Goal: Transaction & Acquisition: Download file/media

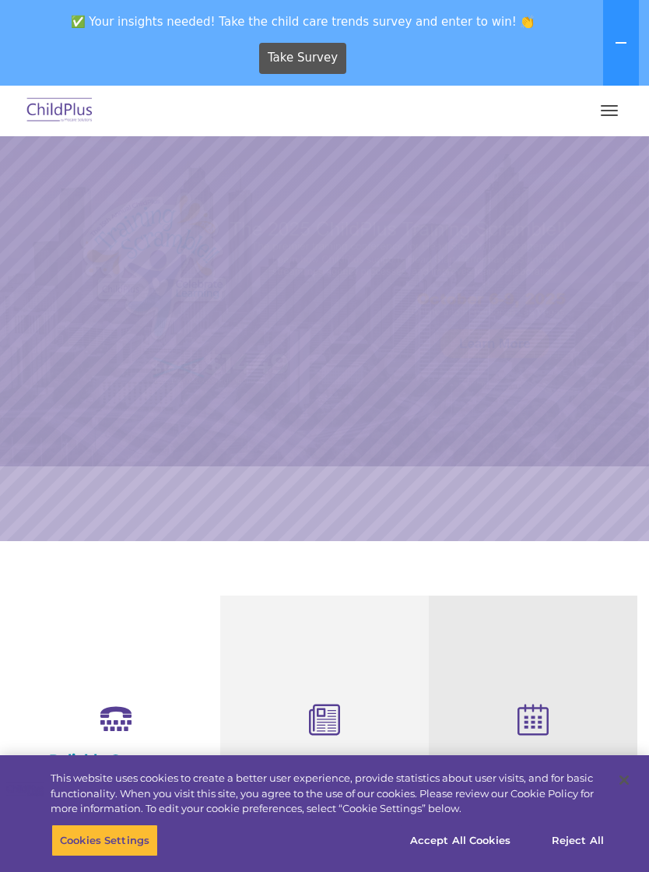
select select "MEDIUM"
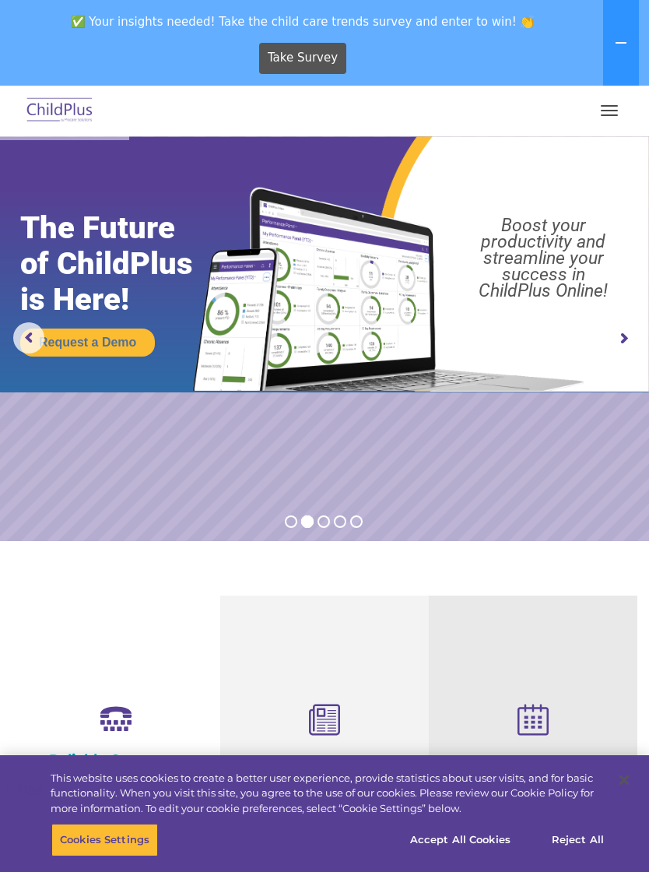
click at [610, 99] on button "button" at bounding box center [609, 110] width 33 height 25
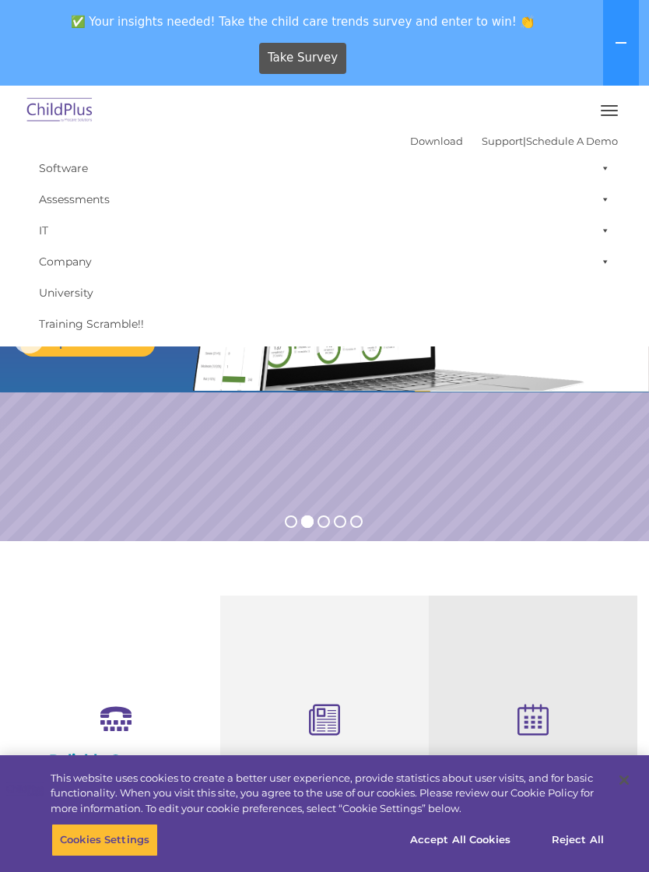
click at [410, 136] on link "Download" at bounding box center [436, 141] width 53 height 12
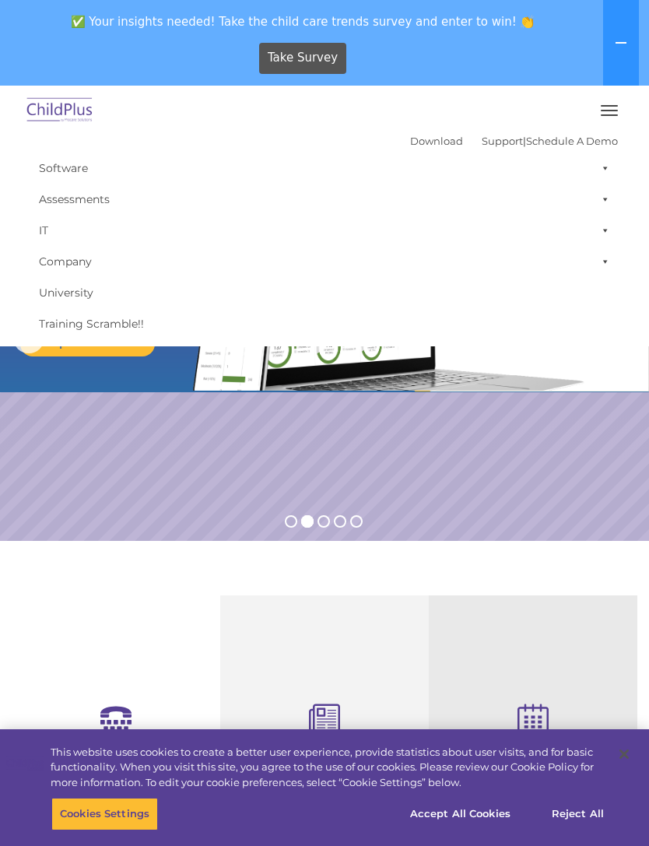
click at [610, 111] on span "button" at bounding box center [609, 111] width 17 height 2
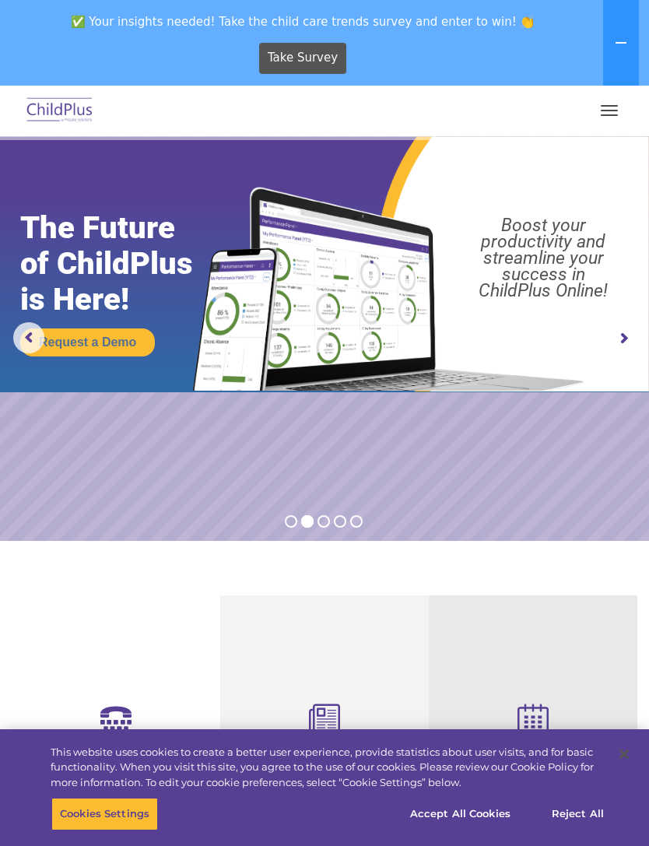
click at [613, 104] on button "button" at bounding box center [609, 110] width 33 height 25
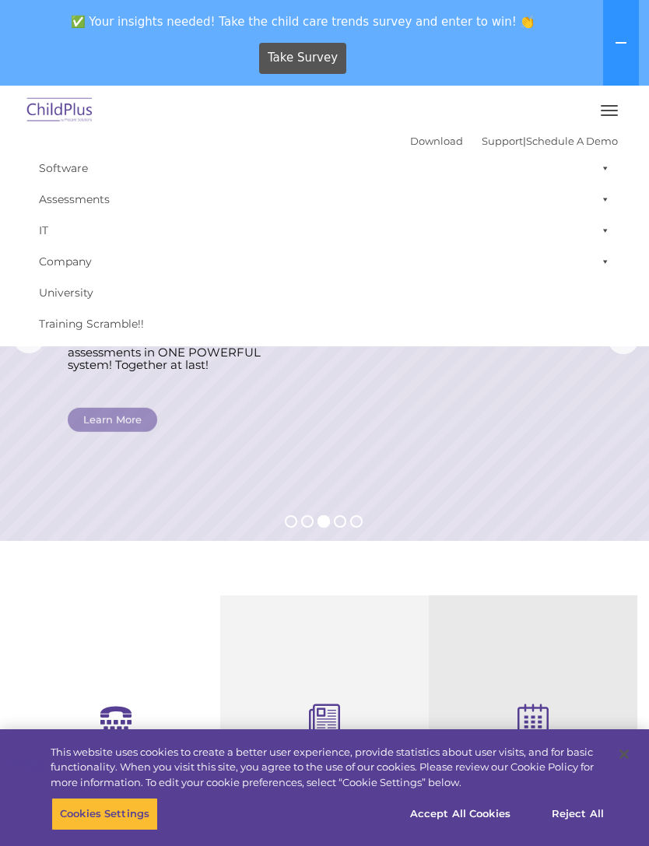
click at [612, 108] on button "button" at bounding box center [609, 110] width 33 height 25
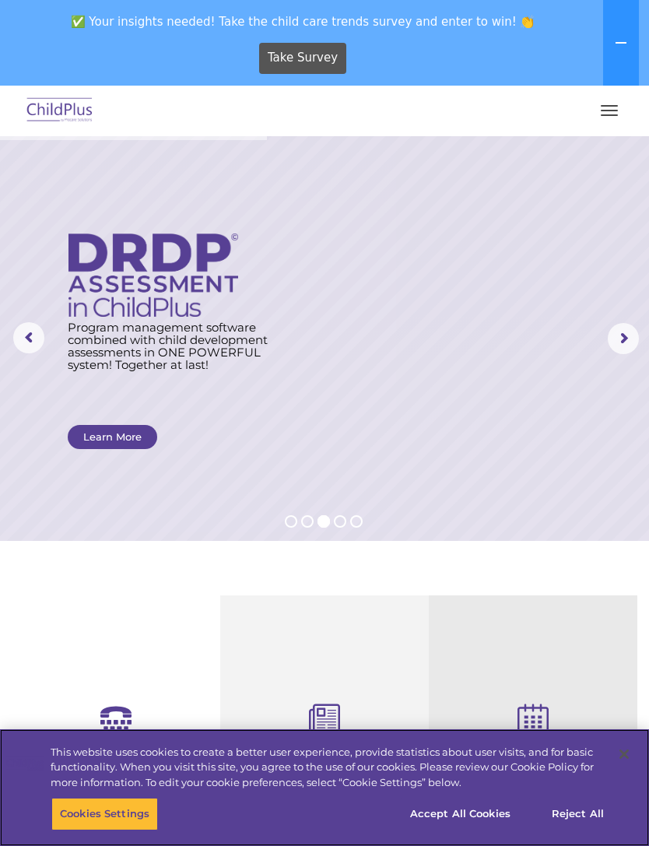
click at [498, 805] on button "Accept All Cookies" at bounding box center [461, 814] width 118 height 33
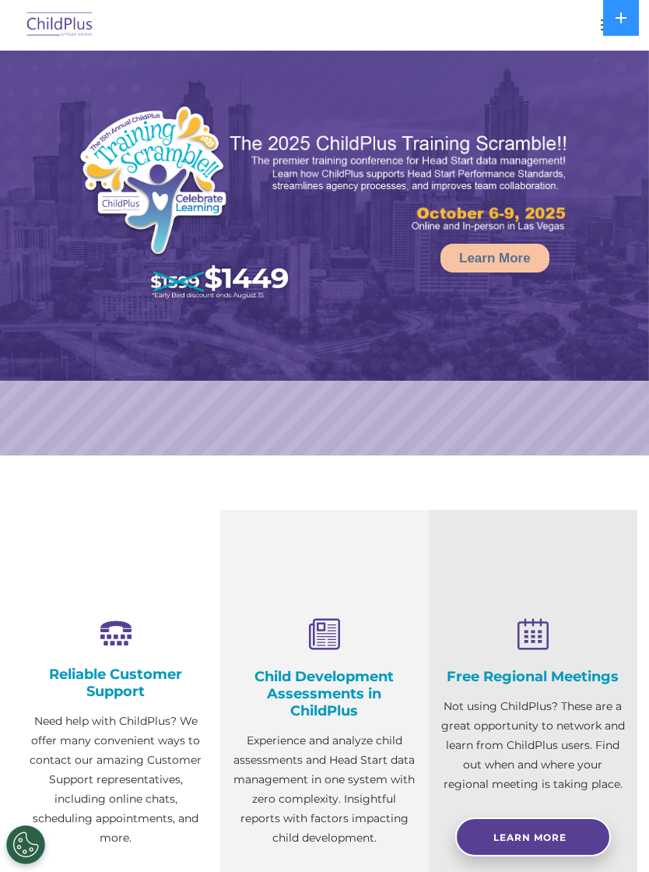
select select "MEDIUM"
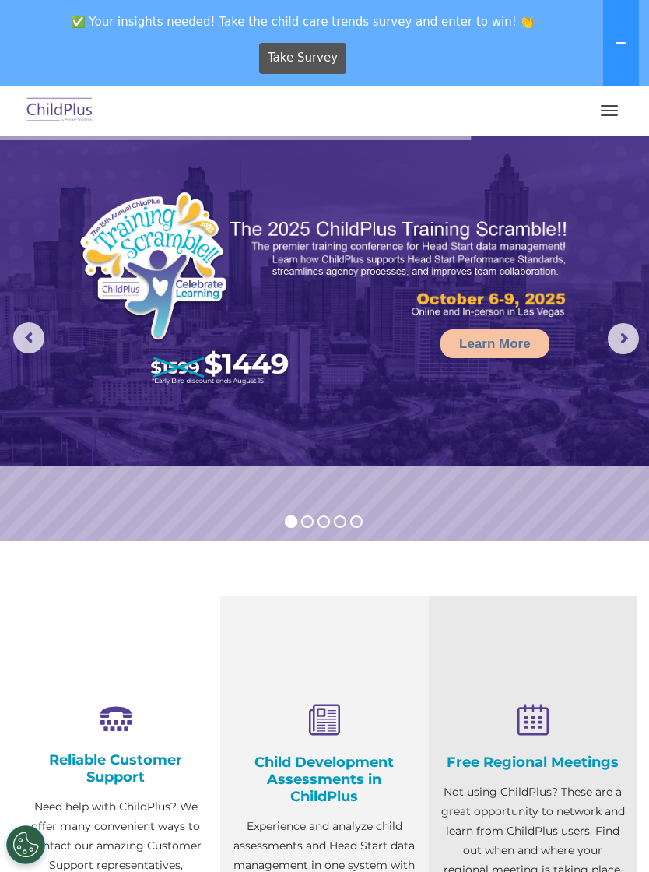
click at [600, 109] on button "button" at bounding box center [609, 110] width 33 height 25
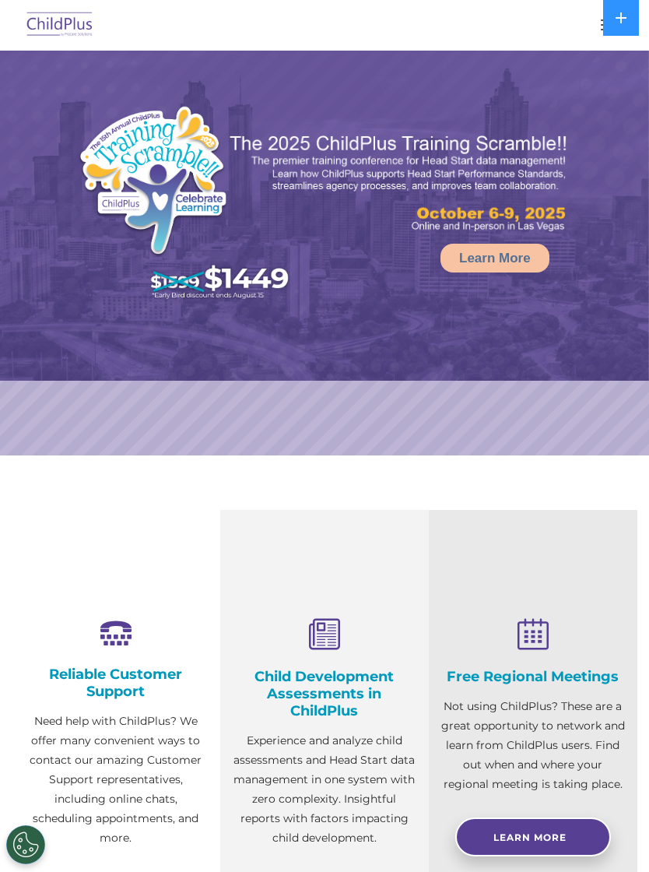
select select "MEDIUM"
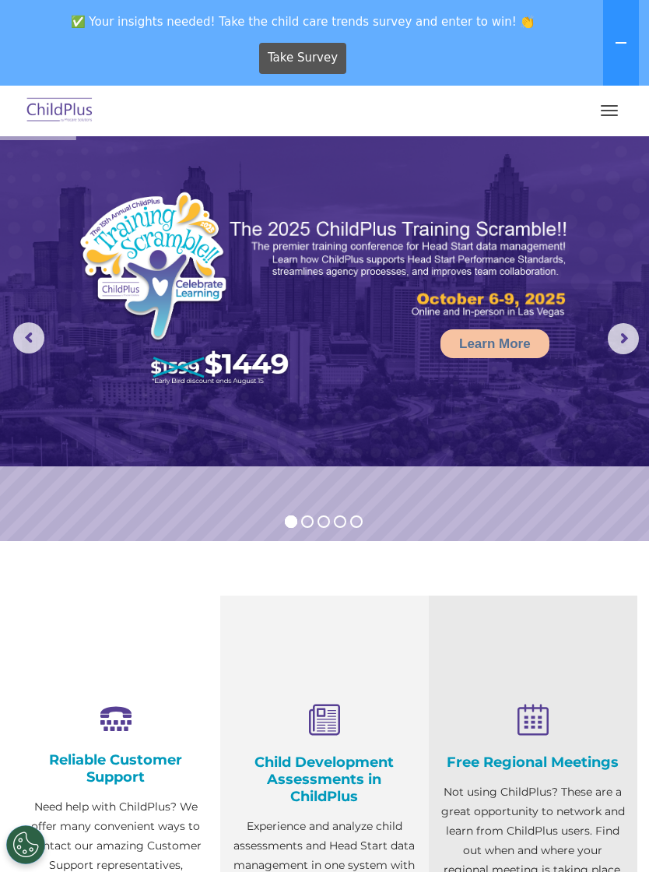
click at [602, 118] on button "button" at bounding box center [609, 110] width 33 height 25
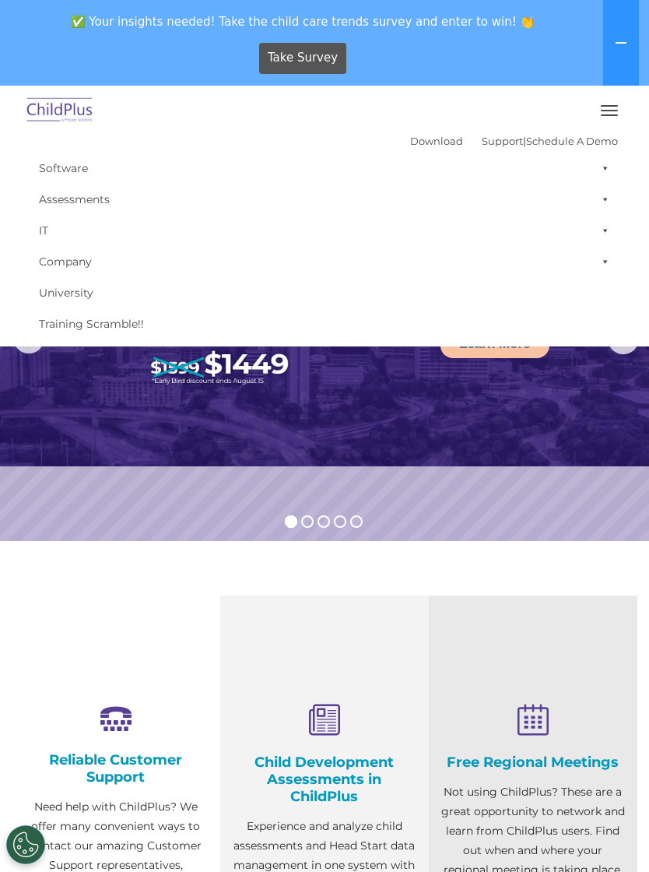
click at [608, 168] on span at bounding box center [603, 168] width 16 height 31
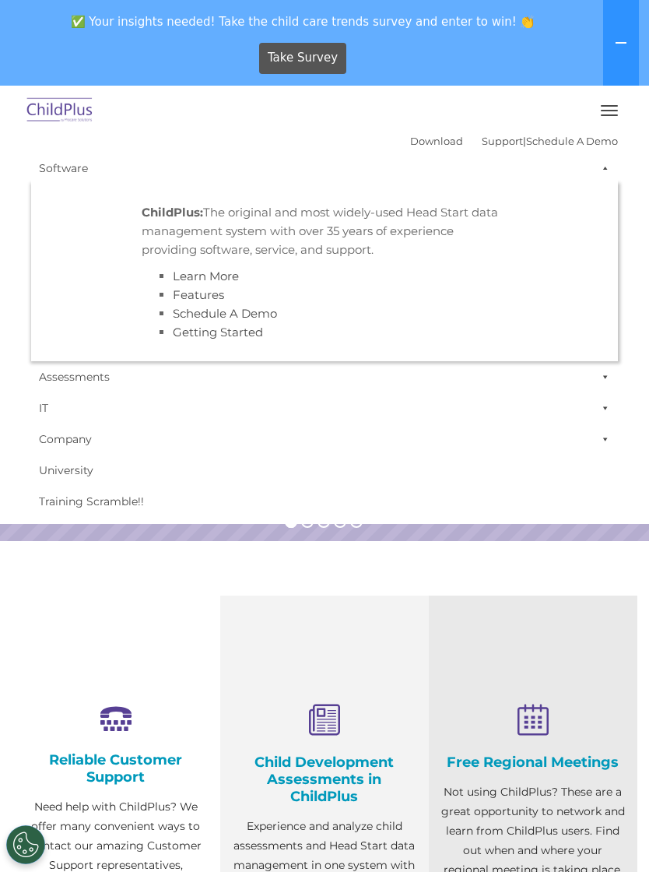
click at [543, 434] on link "Company" at bounding box center [324, 439] width 587 height 31
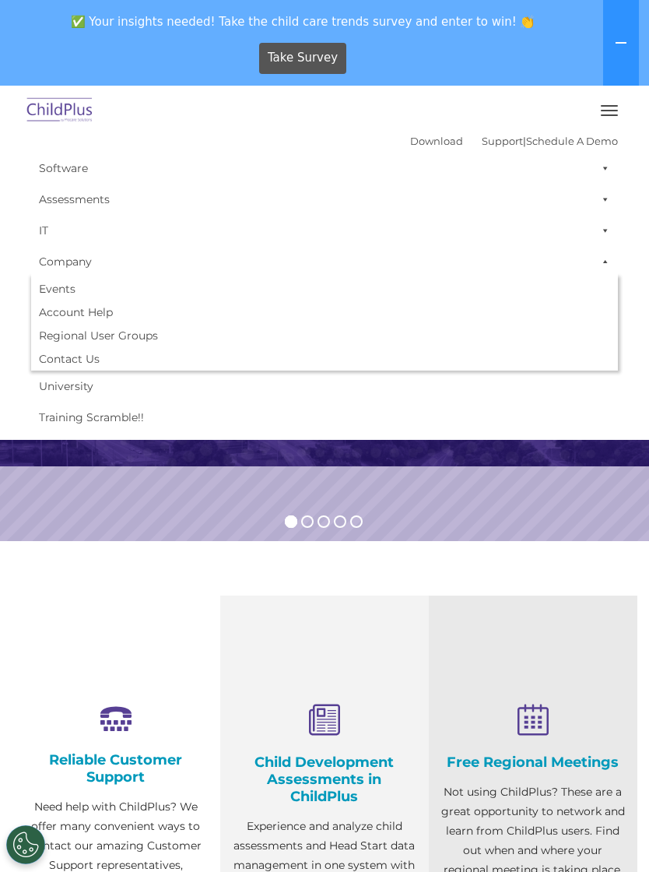
click at [421, 136] on link "Download" at bounding box center [436, 141] width 53 height 12
